Goal: Task Accomplishment & Management: Use online tool/utility

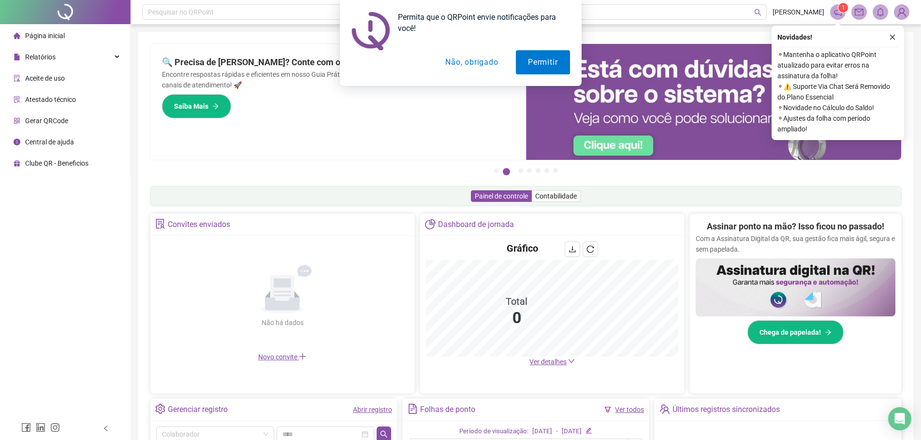
click at [488, 62] on button "Não, obrigado" at bounding box center [471, 62] width 77 height 24
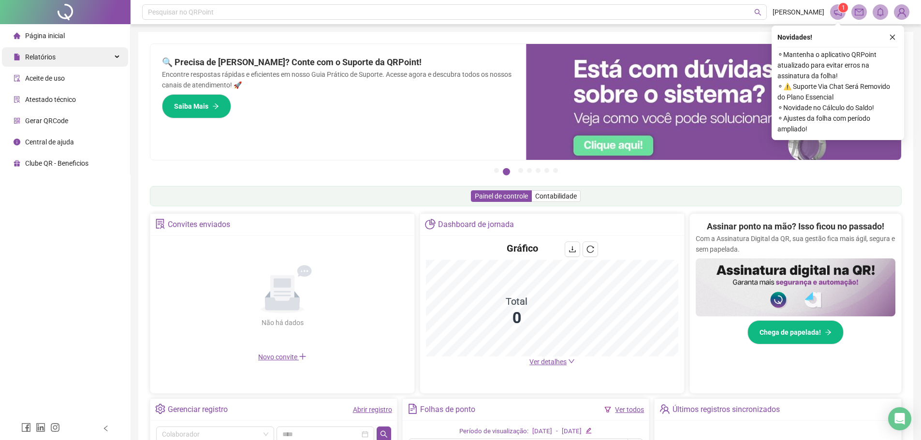
click at [48, 58] on span "Relatórios" at bounding box center [40, 57] width 30 height 8
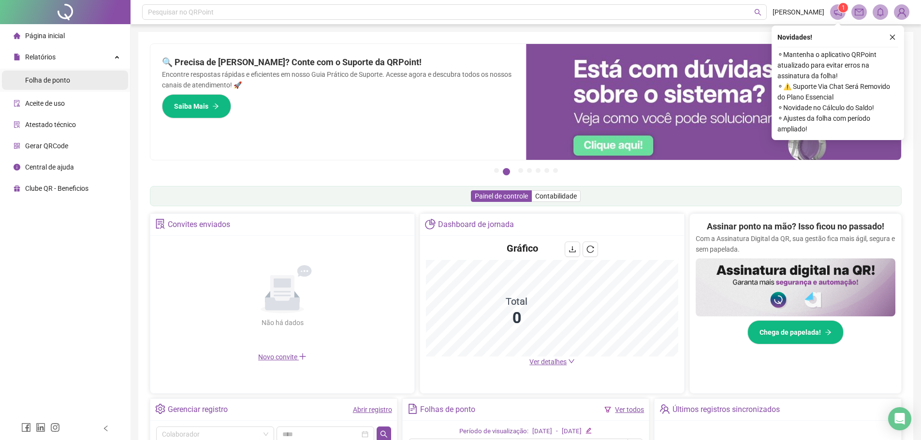
click at [52, 83] on span "Folha de ponto" at bounding box center [47, 80] width 45 height 8
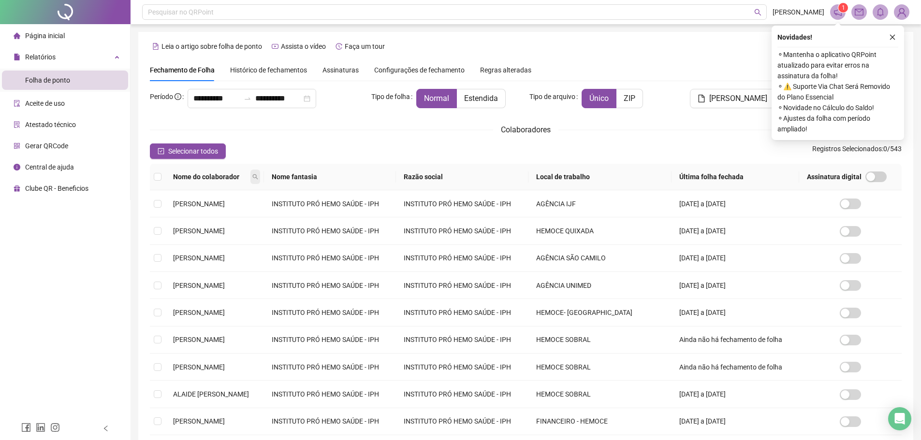
click at [258, 177] on icon "search" at bounding box center [254, 177] width 5 height 5
click at [252, 212] on span "Buscar" at bounding box center [244, 211] width 21 height 11
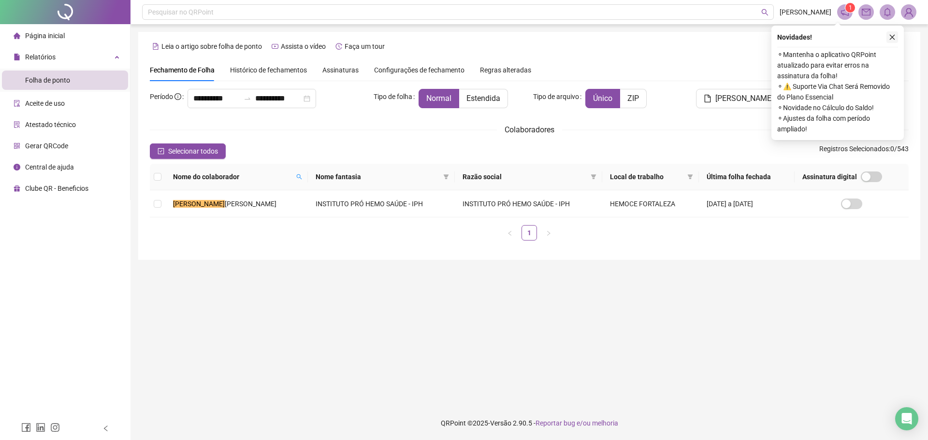
click at [894, 39] on icon "close" at bounding box center [892, 37] width 5 height 5
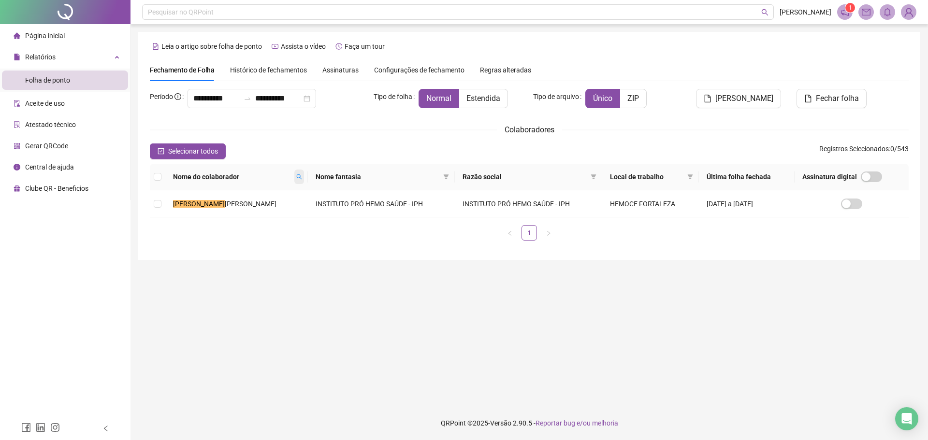
click at [296, 176] on icon "search" at bounding box center [299, 177] width 6 height 6
type input "*****"
click at [228, 210] on span "Buscar" at bounding box center [224, 211] width 21 height 11
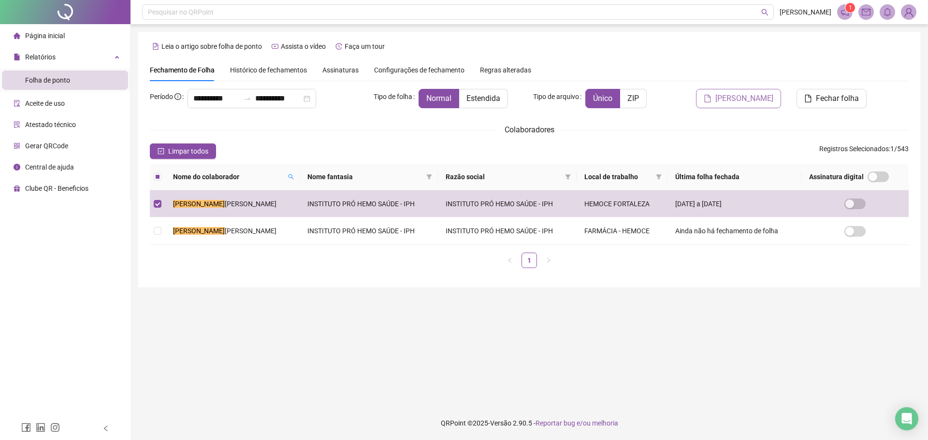
click at [755, 99] on span "[PERSON_NAME]" at bounding box center [745, 99] width 58 height 12
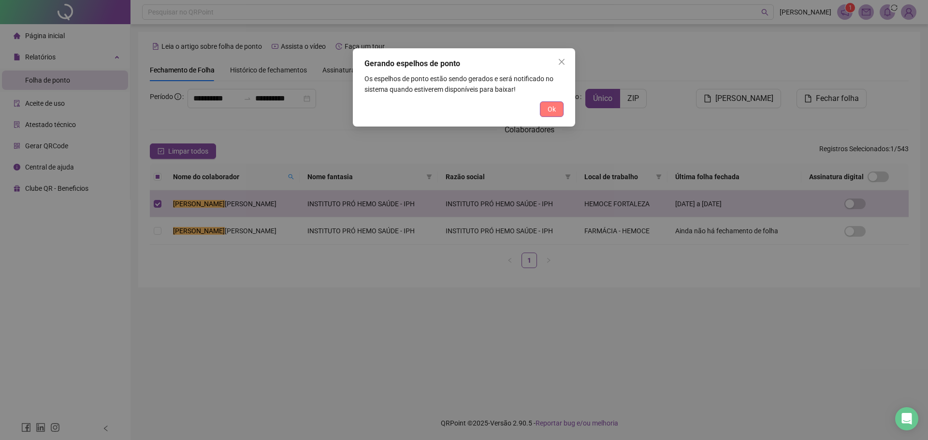
click at [548, 114] on span "Ok" at bounding box center [552, 109] width 8 height 11
